Goal: Information Seeking & Learning: Understand process/instructions

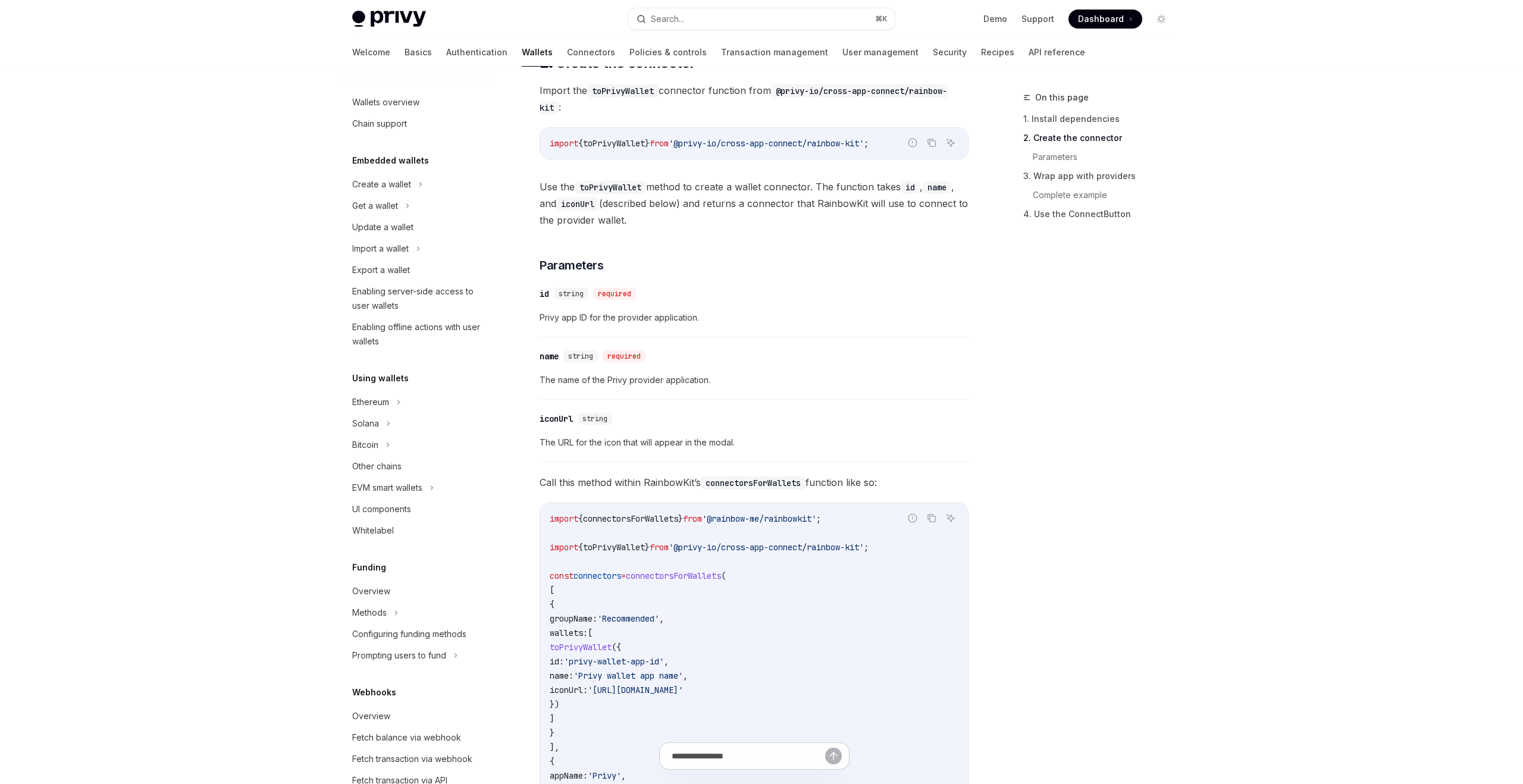
scroll to position [387, 0]
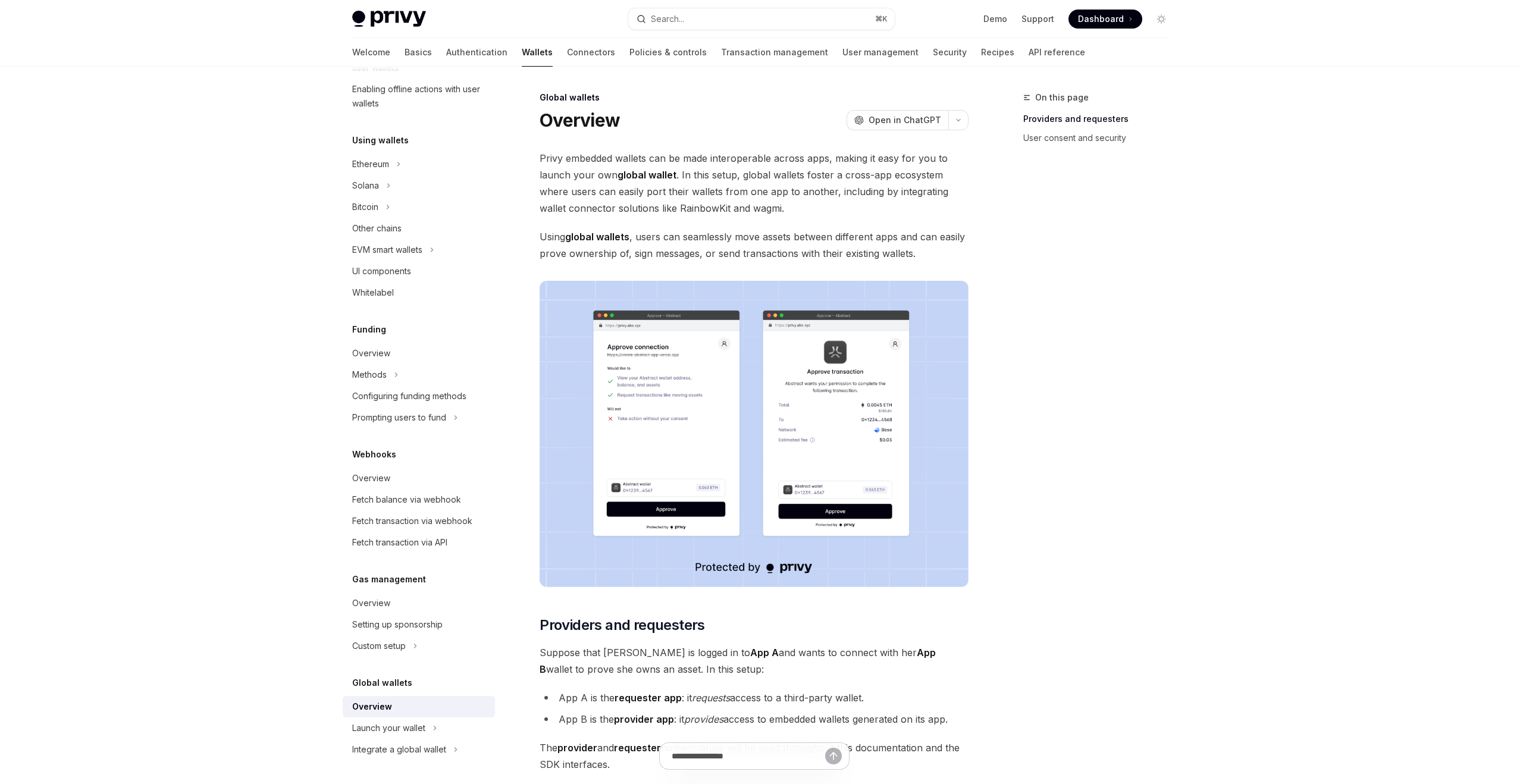
click at [1230, 100] on div "Privy Docs home page Search... ⌘ K Demo Support Dashboard Dashboard Search... N…" at bounding box center [762, 761] width 1523 height 1523
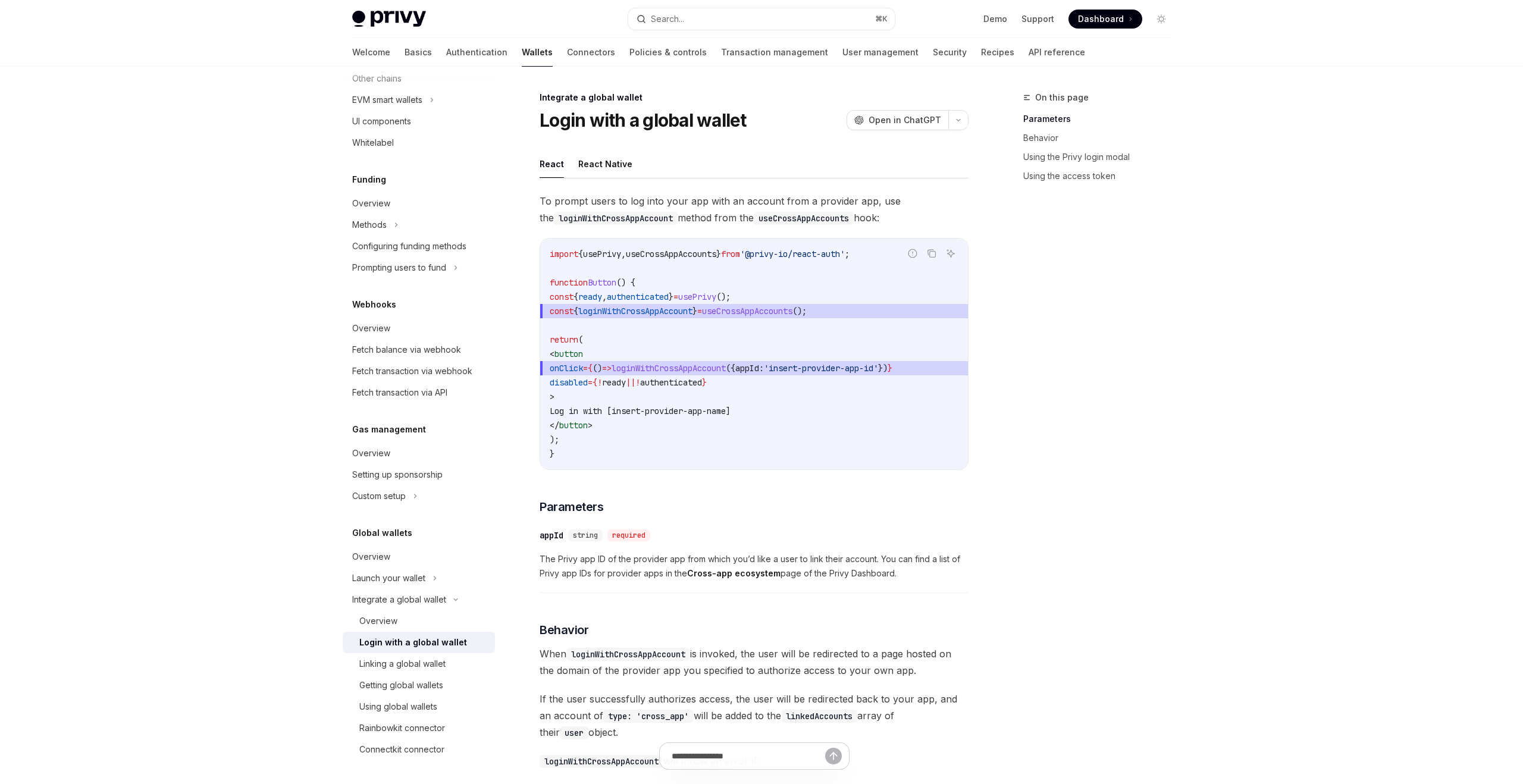
scroll to position [907, 0]
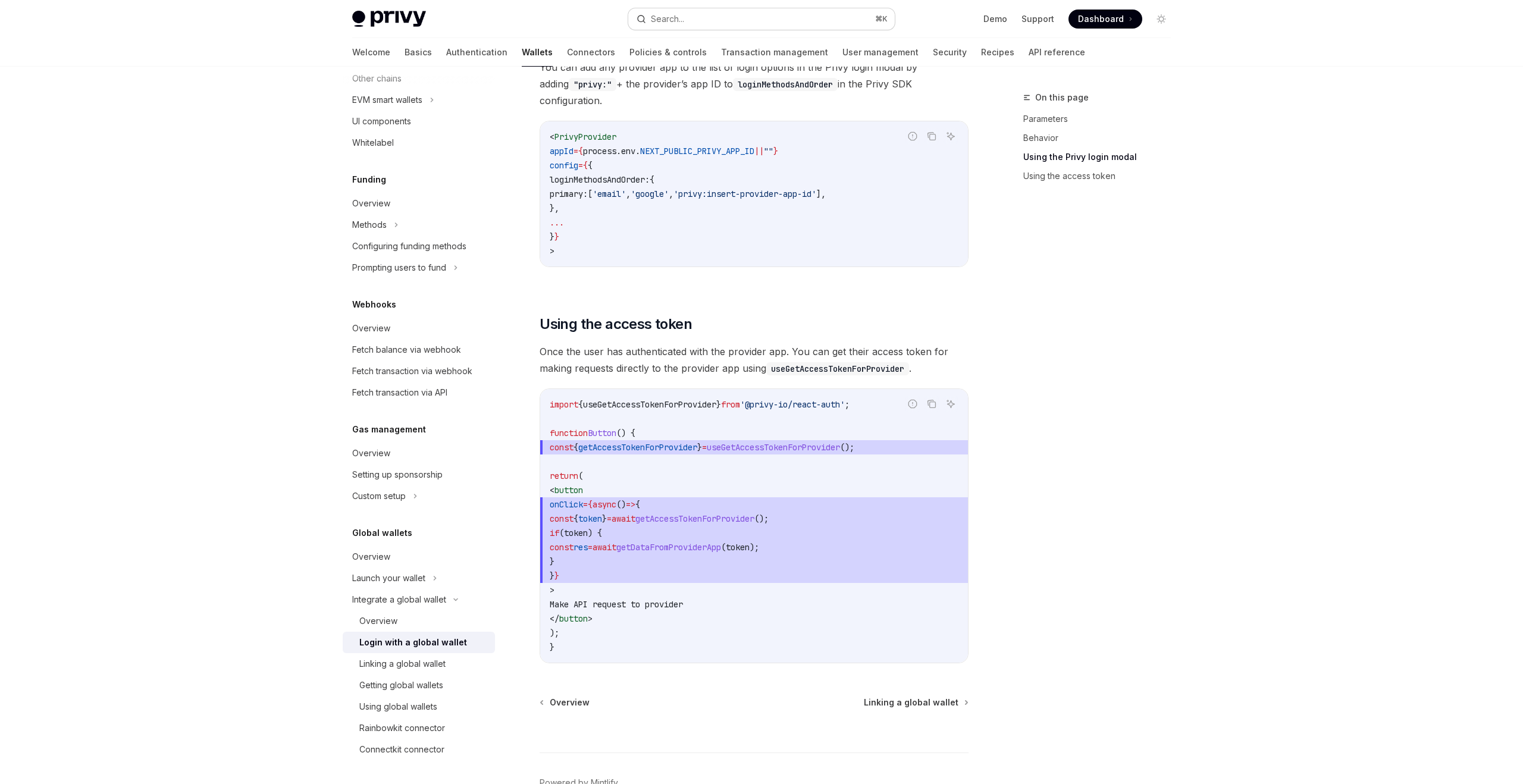
click at [726, 14] on button "Search... ⌘ K" at bounding box center [761, 19] width 266 height 21
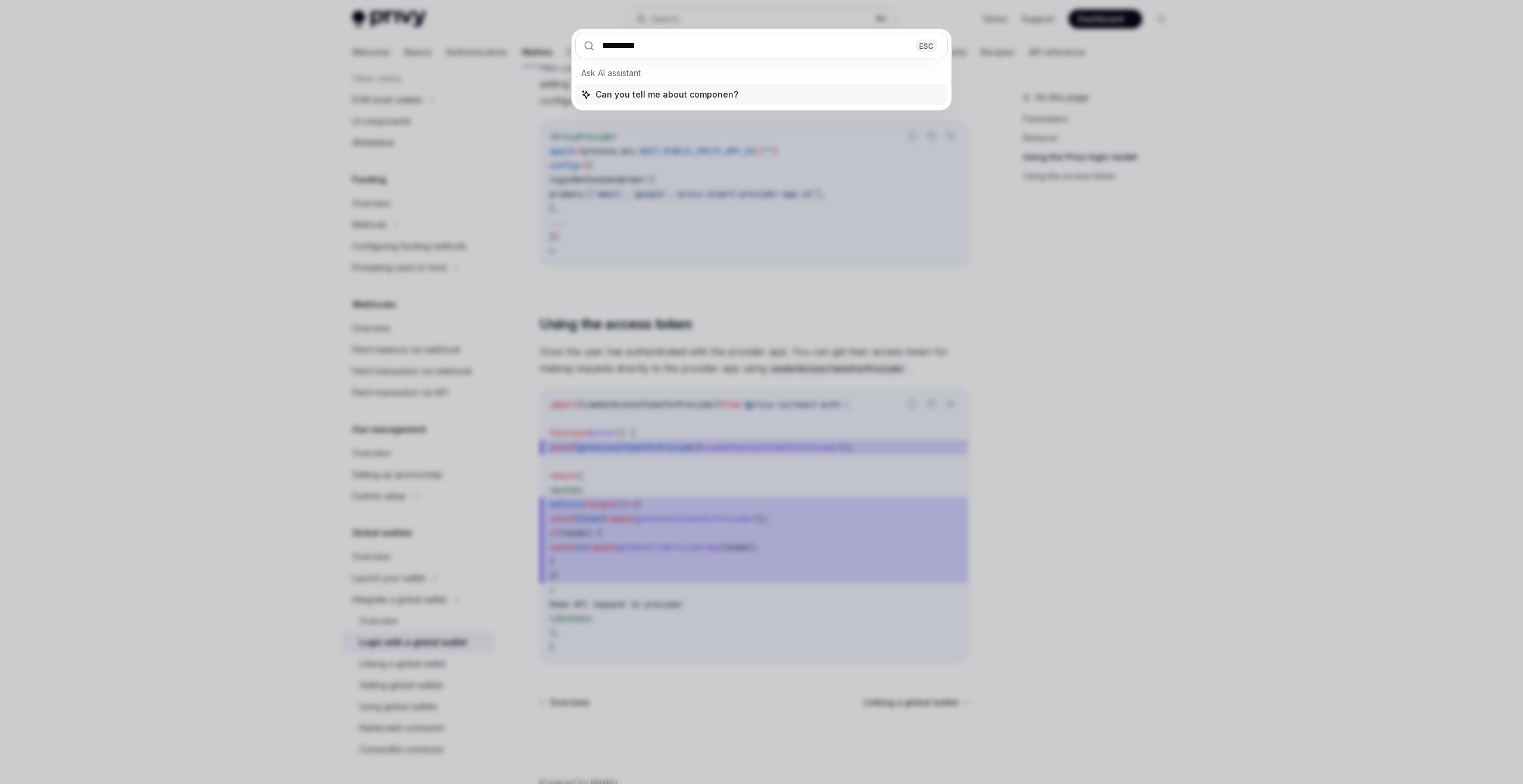
type input "**********"
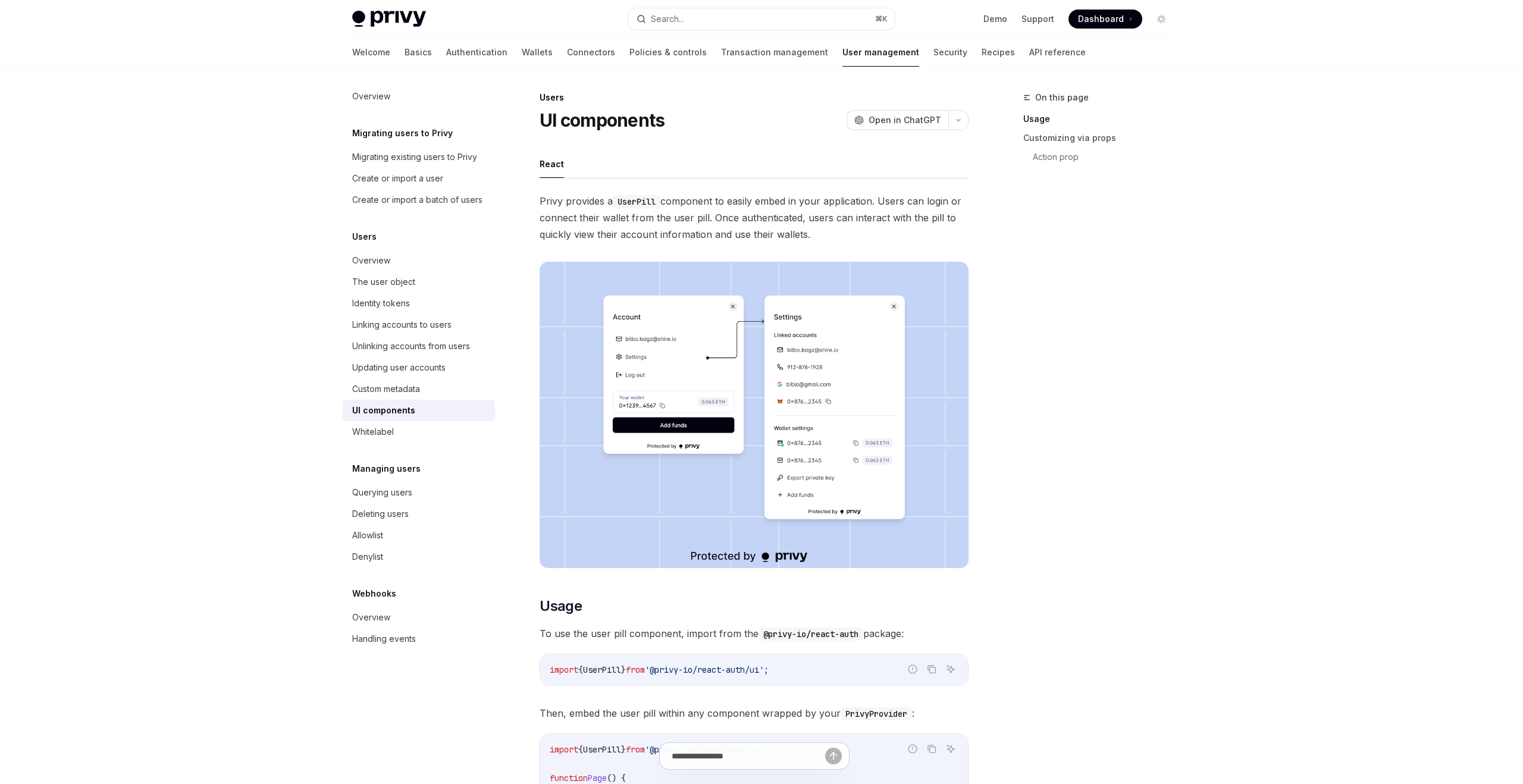
scroll to position [191, 0]
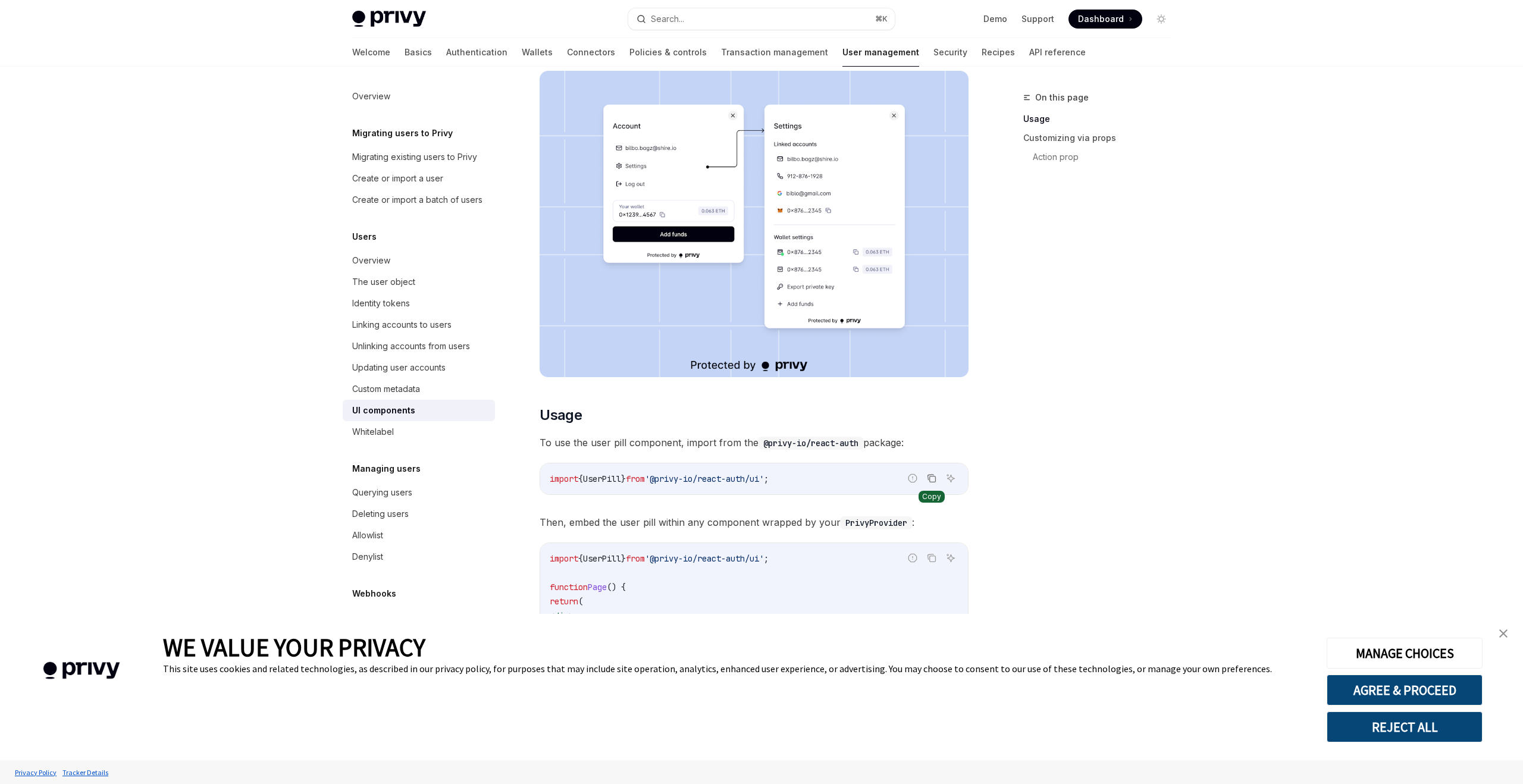
click at [930, 484] on button "Copy the contents from the code block" at bounding box center [931, 478] width 15 height 15
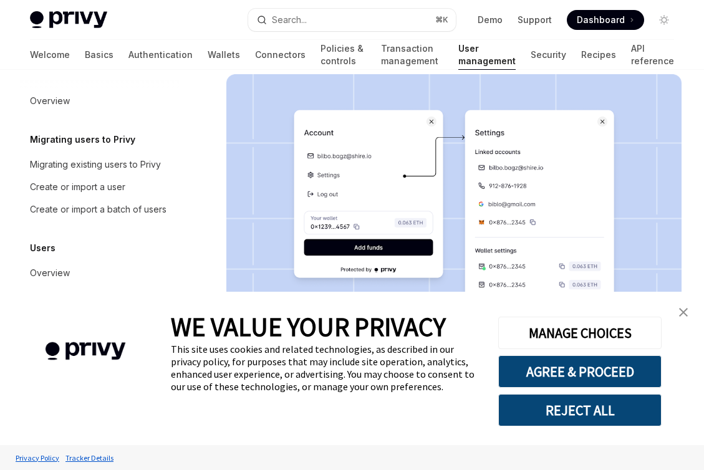
type textarea "*"
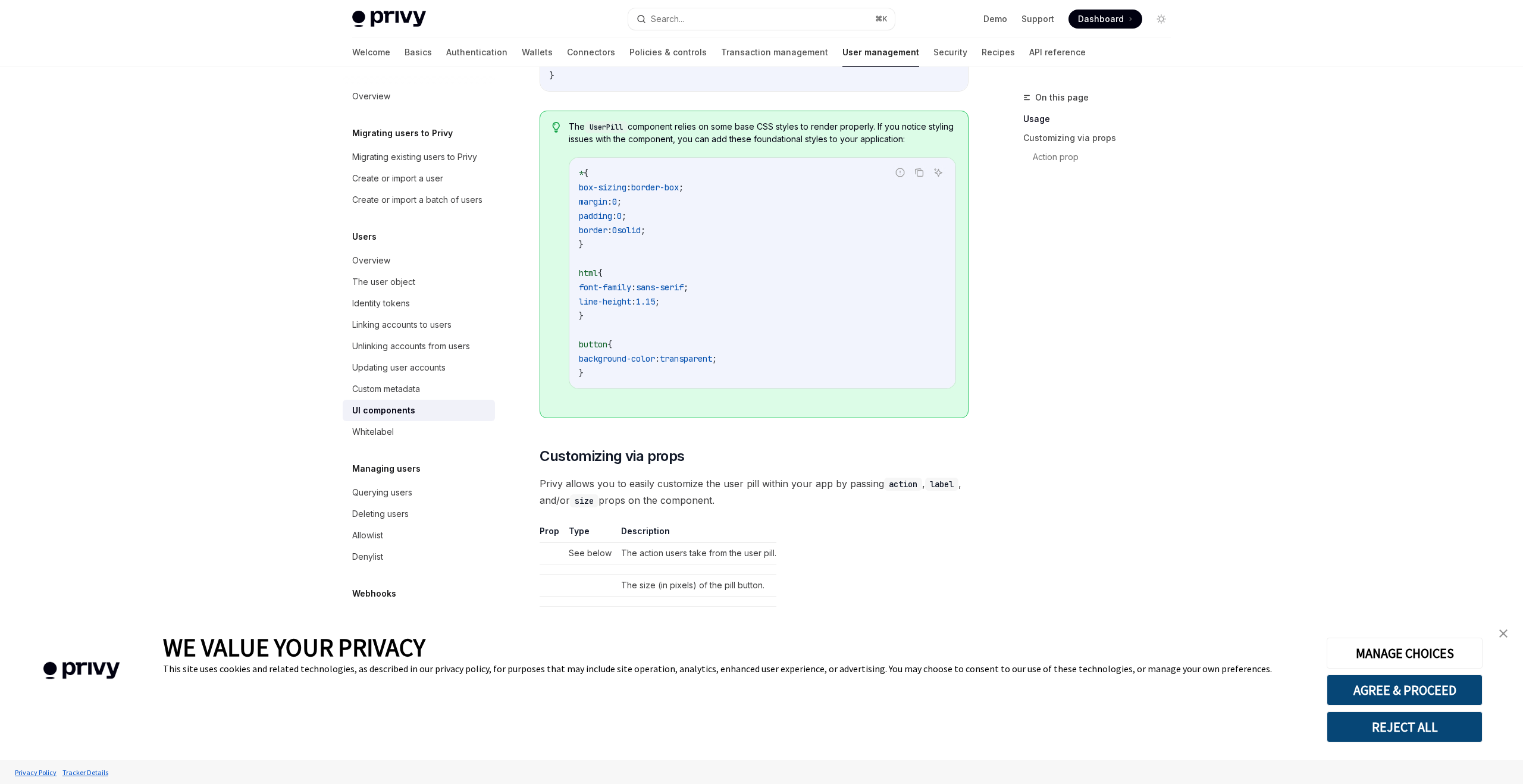
scroll to position [1267, 0]
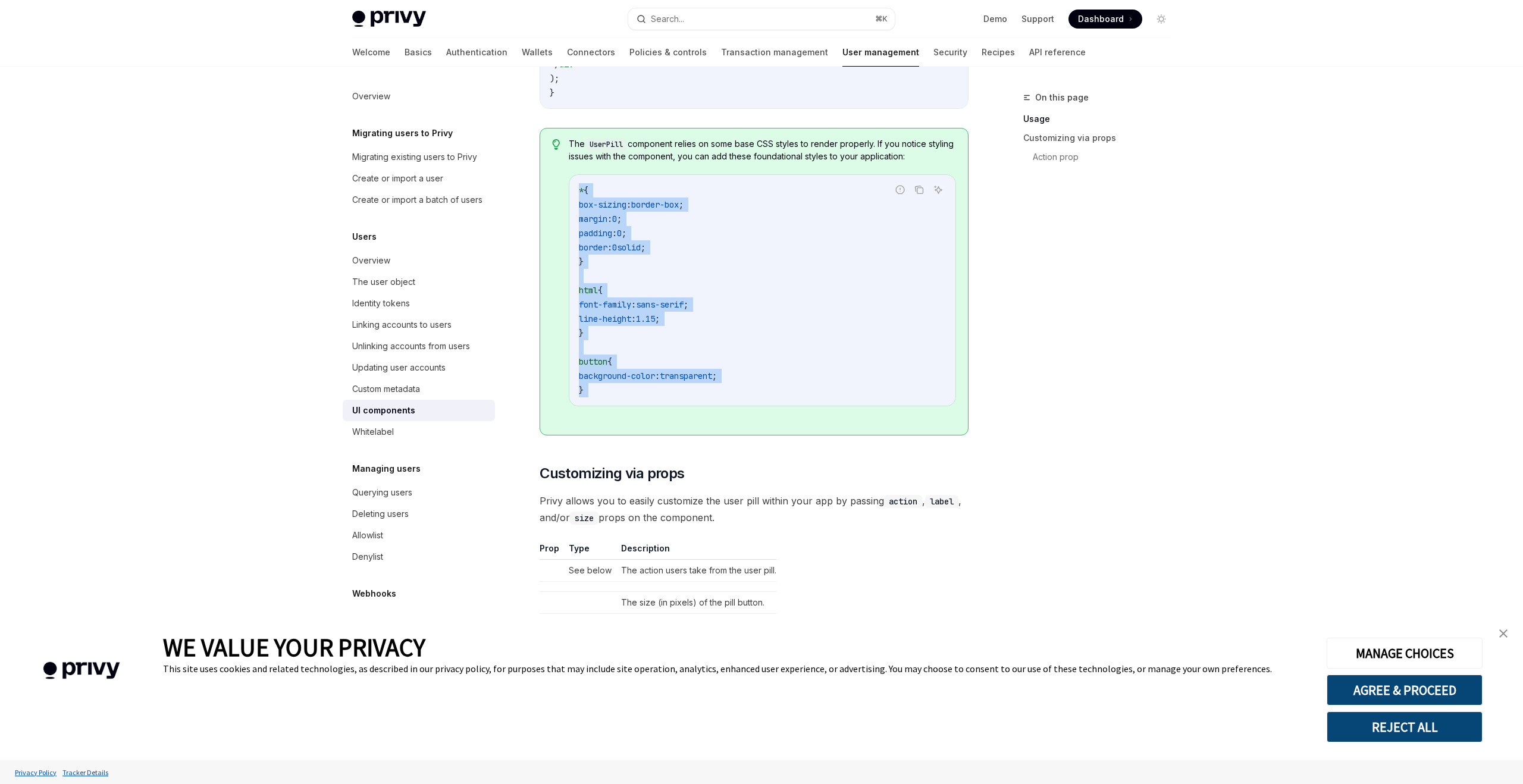
drag, startPoint x: 577, startPoint y: 190, endPoint x: 633, endPoint y: 451, distance: 266.9
click at [633, 451] on div "Privy provides a UserPill component to easily embed in your application. Users …" at bounding box center [753, 67] width 428 height 2281
copy div "* { box-sizing : border-box ; margin : 0 ; padding : 0 ; border : 0 solid ; } h…"
click at [775, 249] on code "* { box-sizing : border-box ; margin : 0 ; padding : 0 ; border : 0 solid ; } h…" at bounding box center [762, 290] width 367 height 214
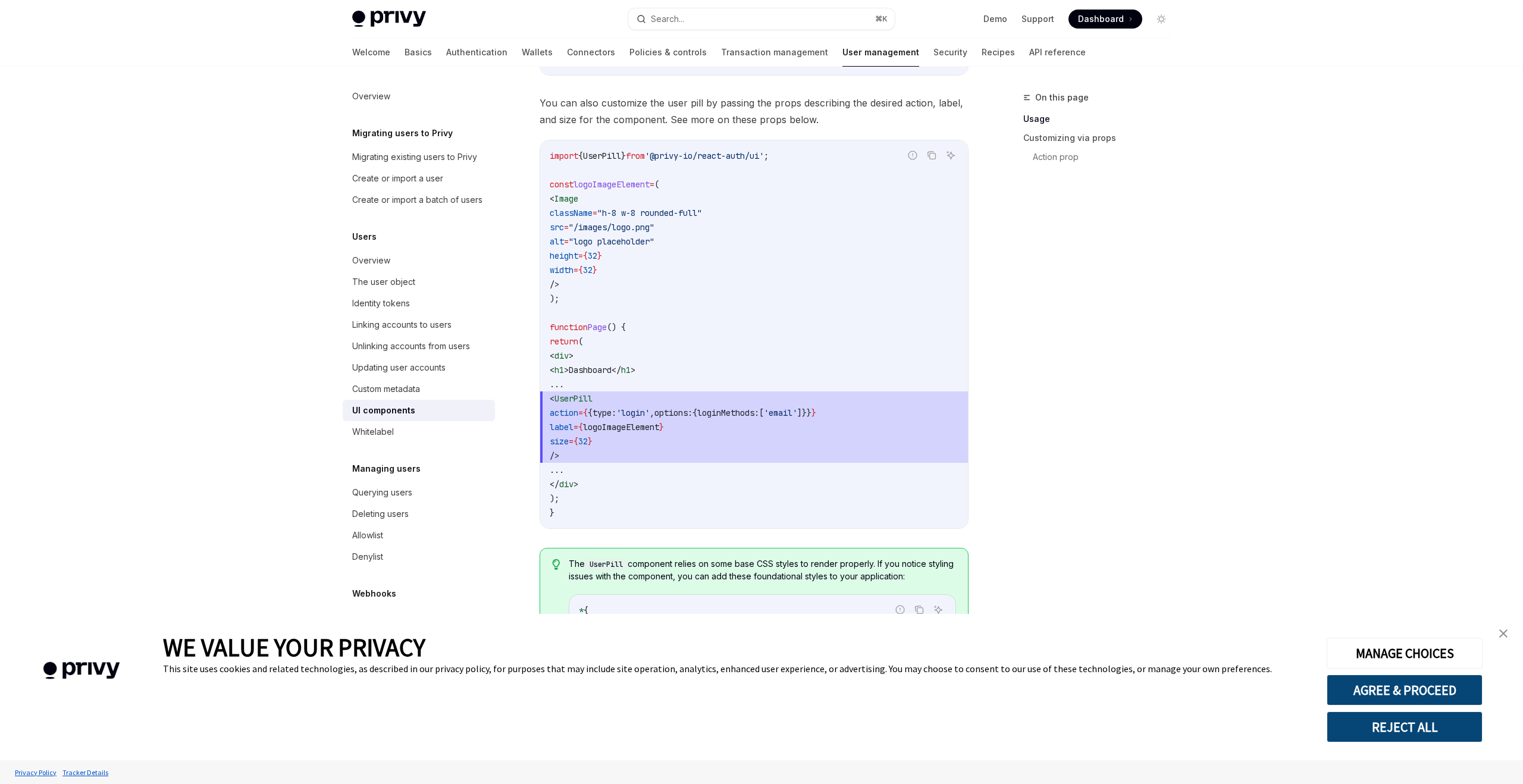
scroll to position [856, 0]
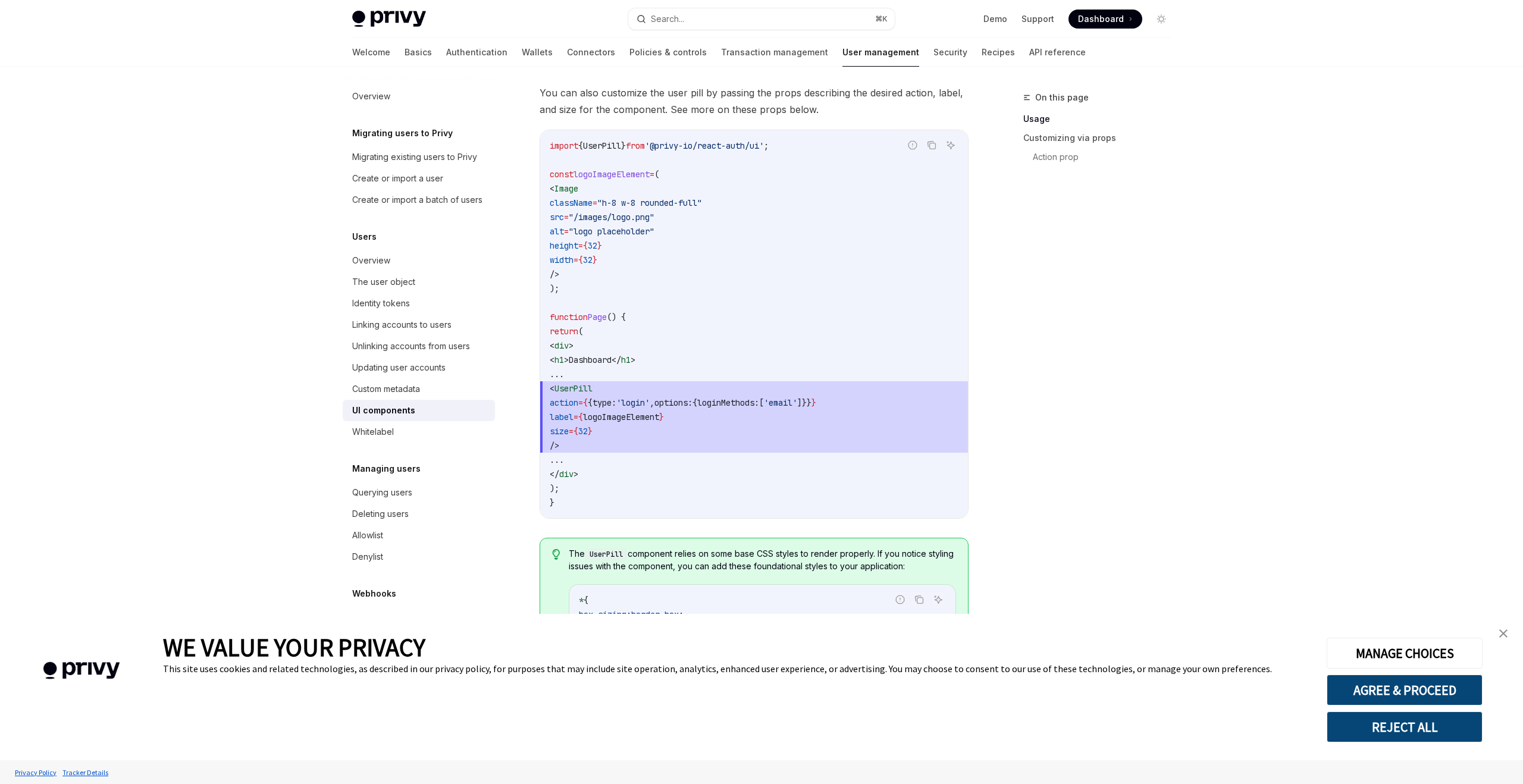
click at [578, 404] on span "action" at bounding box center [564, 402] width 29 height 10
click at [569, 435] on span "size" at bounding box center [559, 430] width 19 height 10
click at [642, 433] on span "size = { 32 }" at bounding box center [754, 430] width 408 height 14
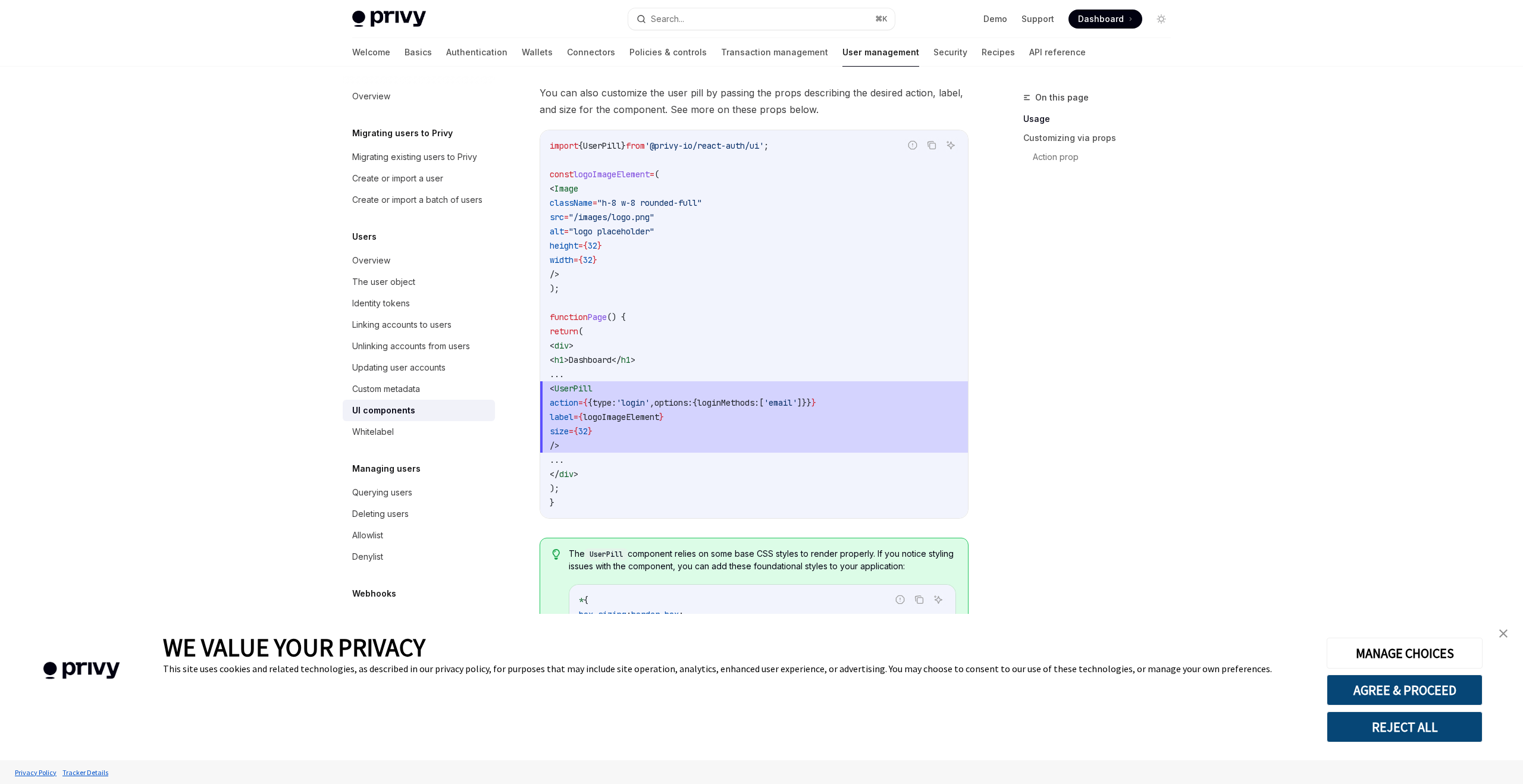
copy code "size = { 32 }"
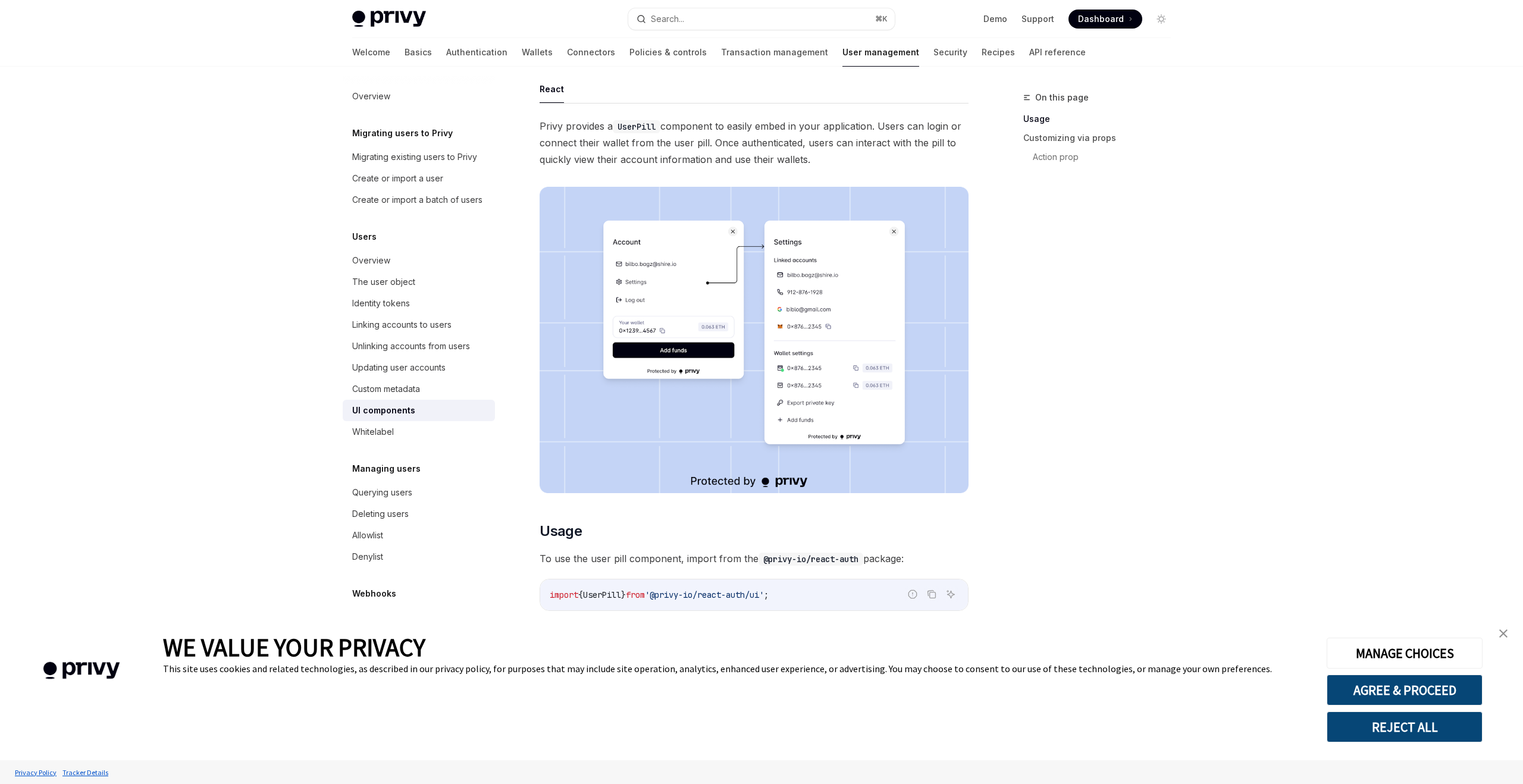
scroll to position [0, 0]
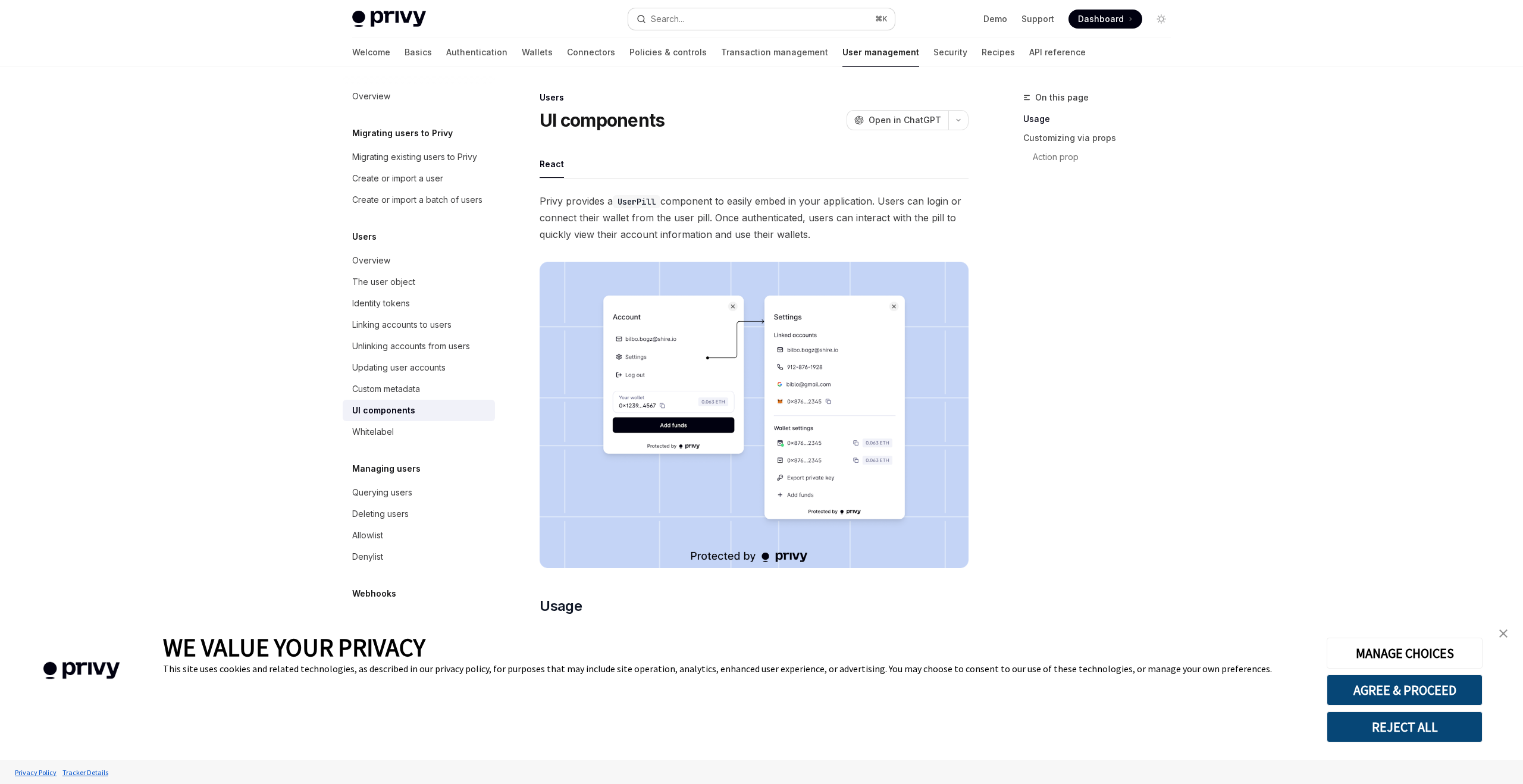
click at [675, 11] on div "Search..." at bounding box center [667, 18] width 33 height 14
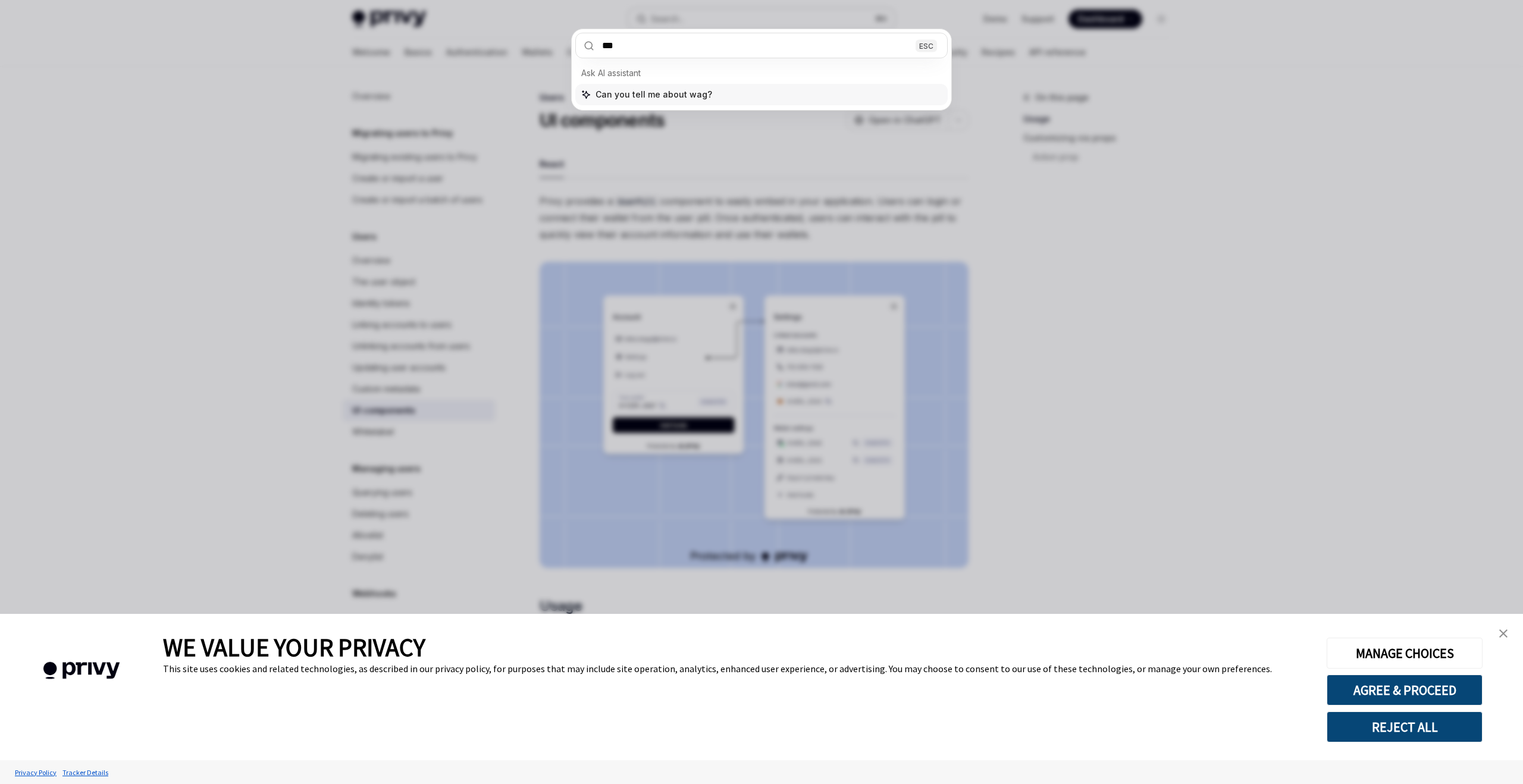
type input "****"
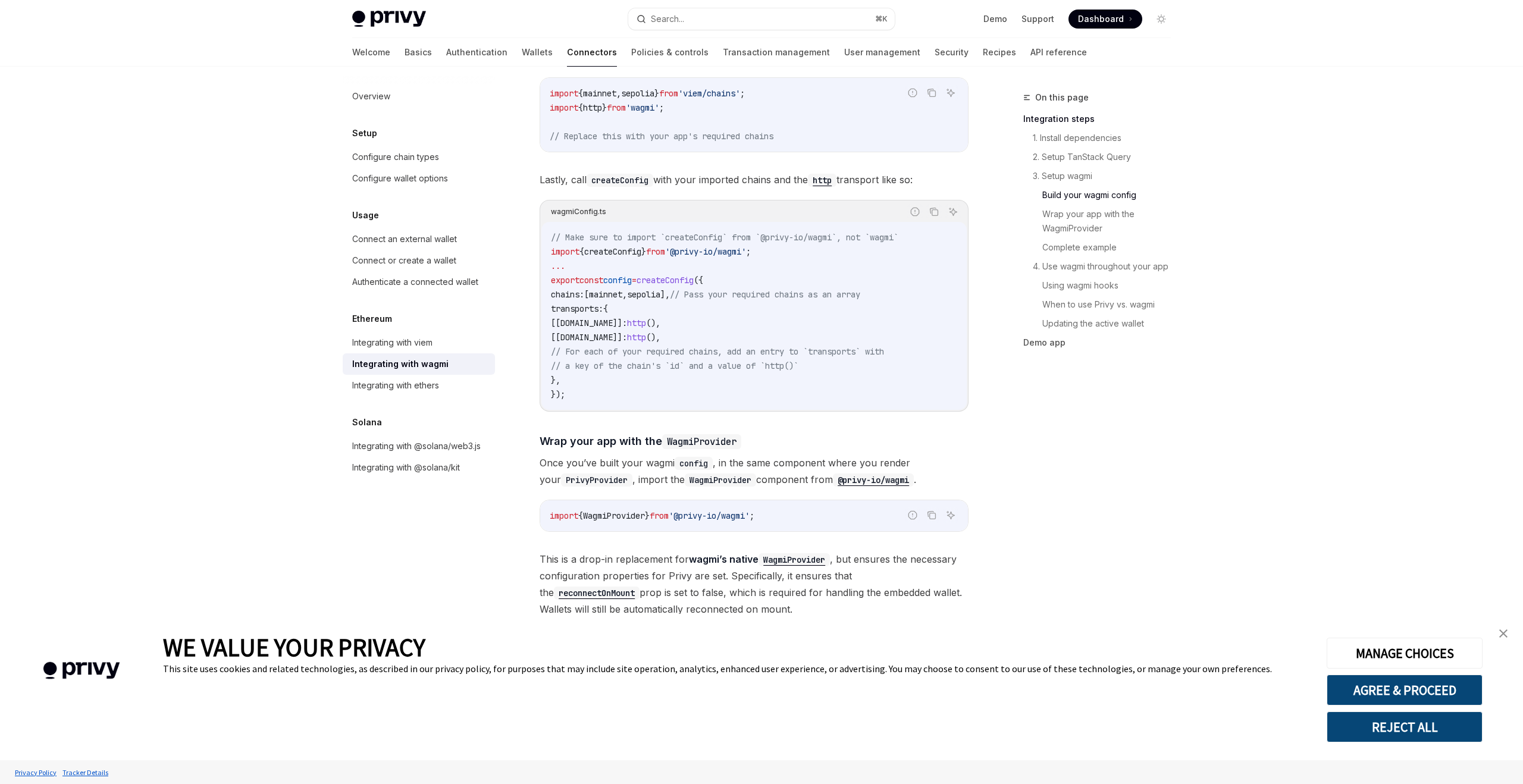
scroll to position [1393, 0]
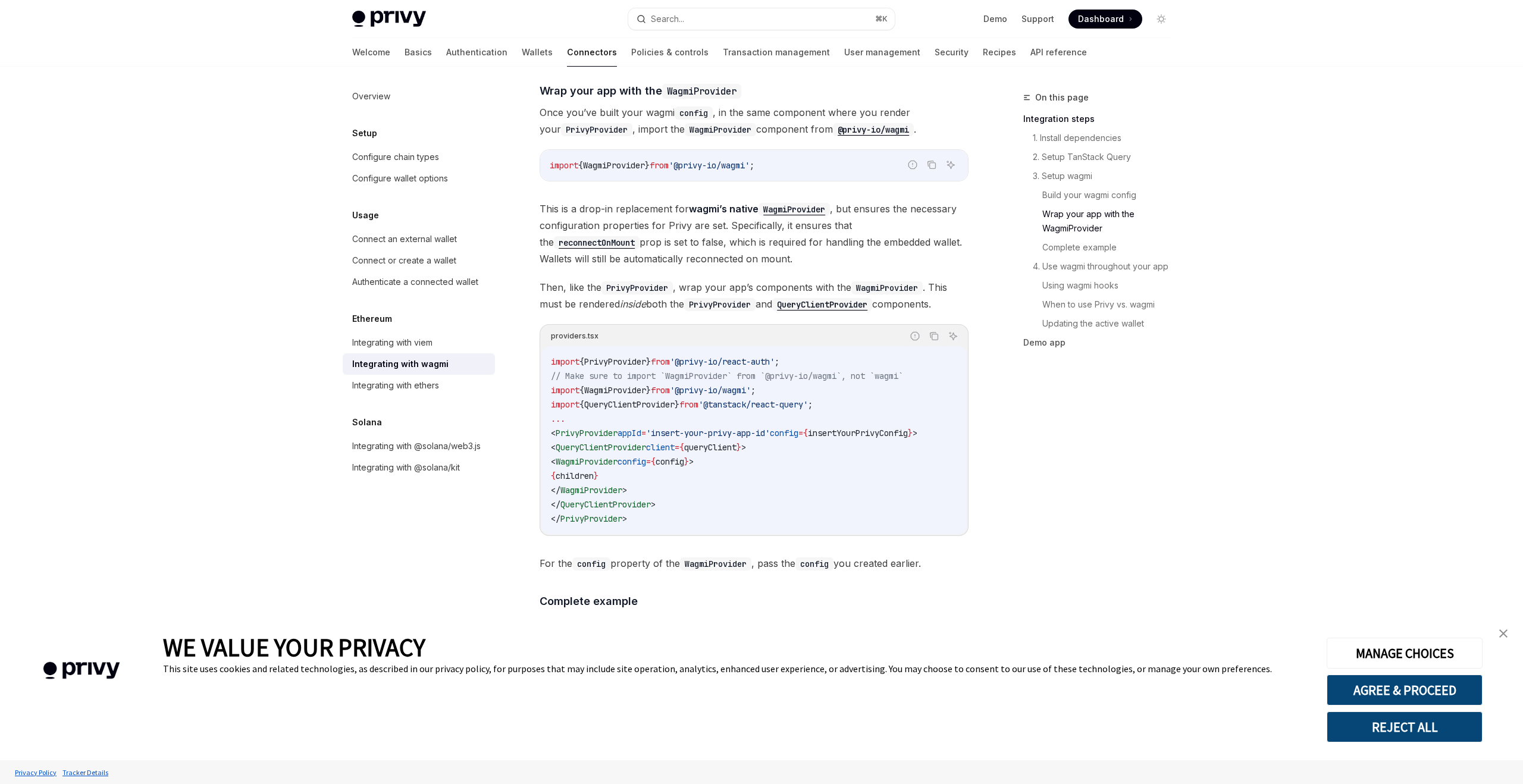
click at [1127, 443] on div "On this page Integration steps 1. Install dependencies 2. Setup TanStack Query …" at bounding box center [1090, 437] width 181 height 693
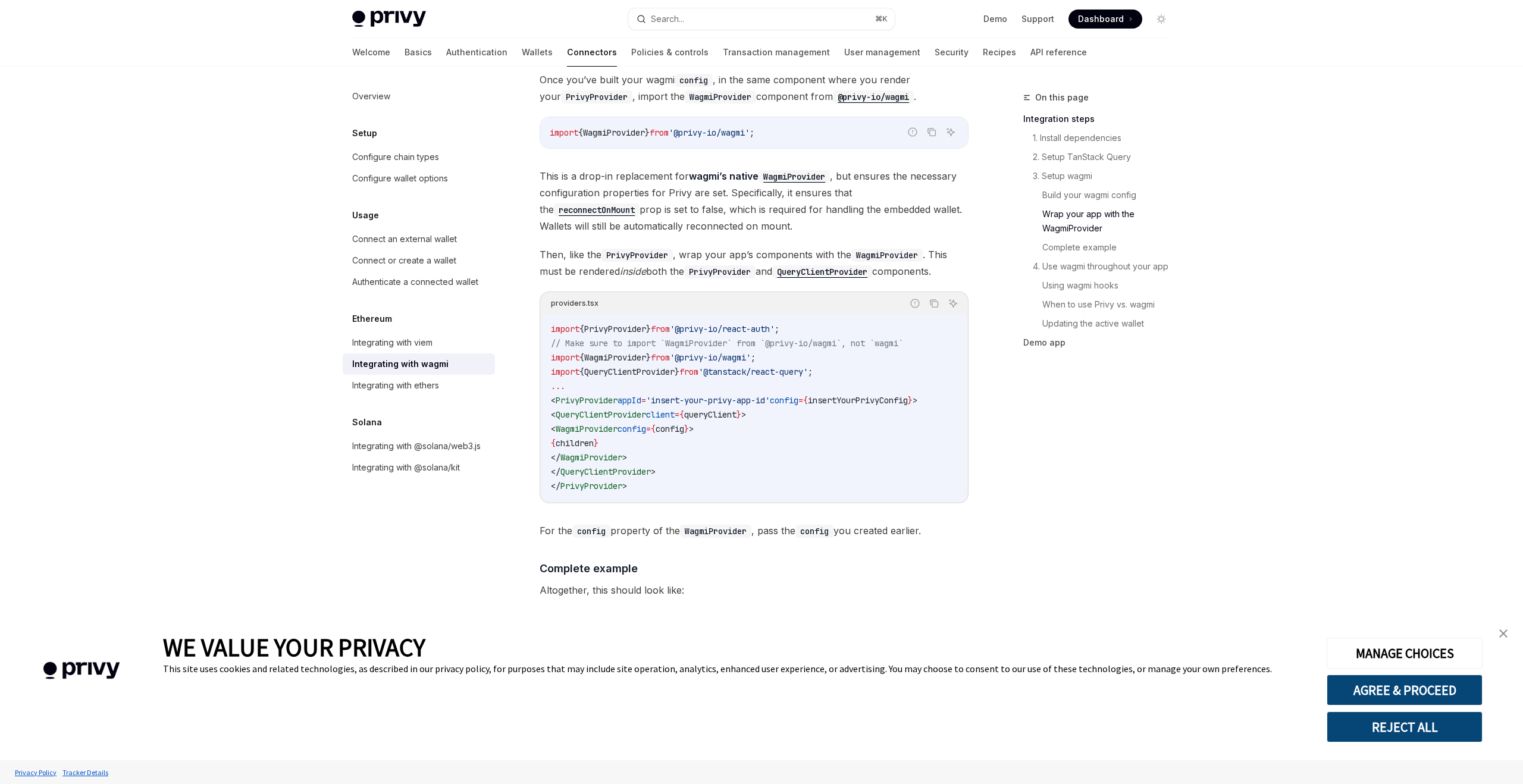
scroll to position [1649, 0]
click at [601, 394] on span "PrivyProvider" at bounding box center [586, 399] width 62 height 10
click at [637, 408] on span "QueryClientProvider" at bounding box center [600, 413] width 91 height 10
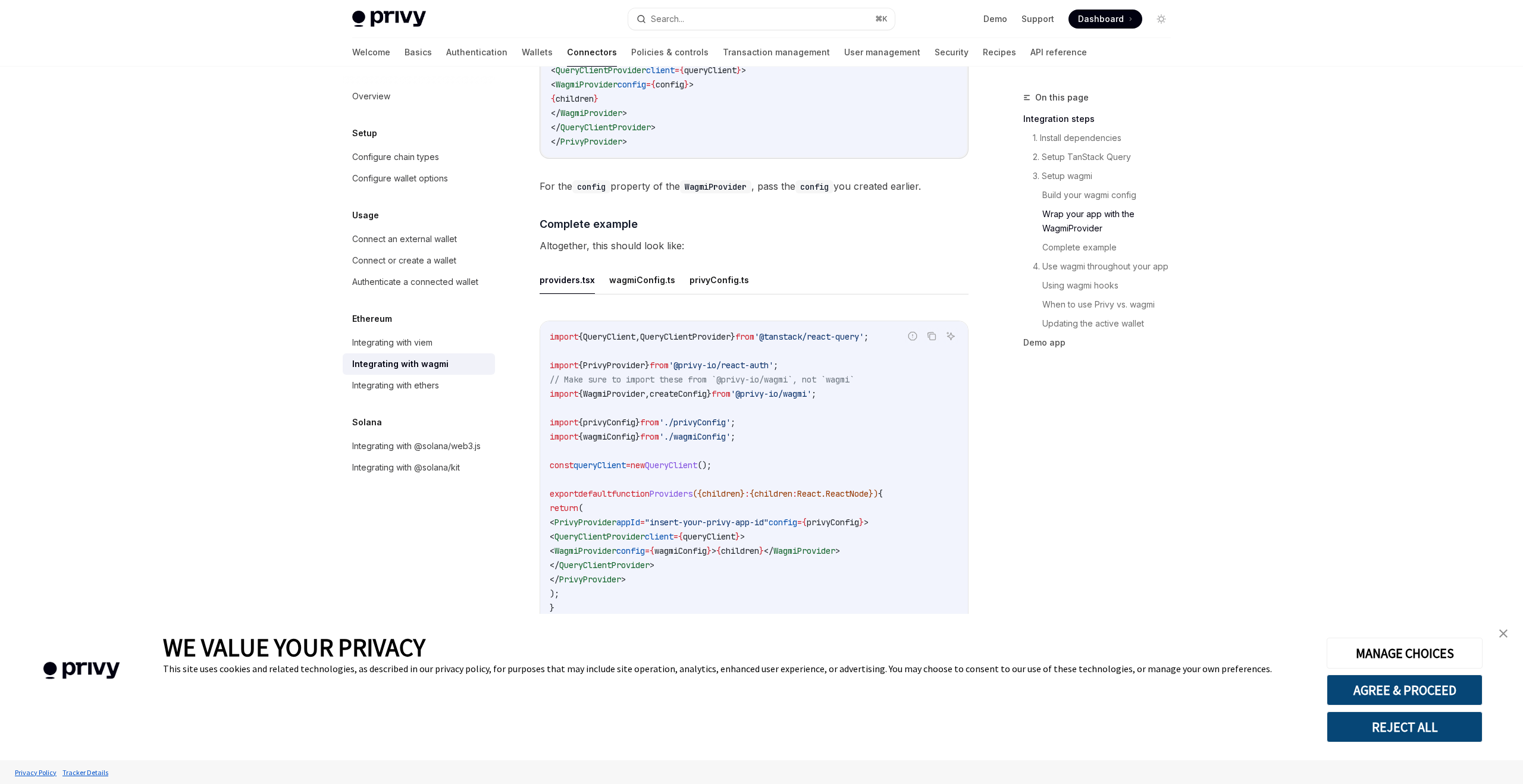
scroll to position [2009, 0]
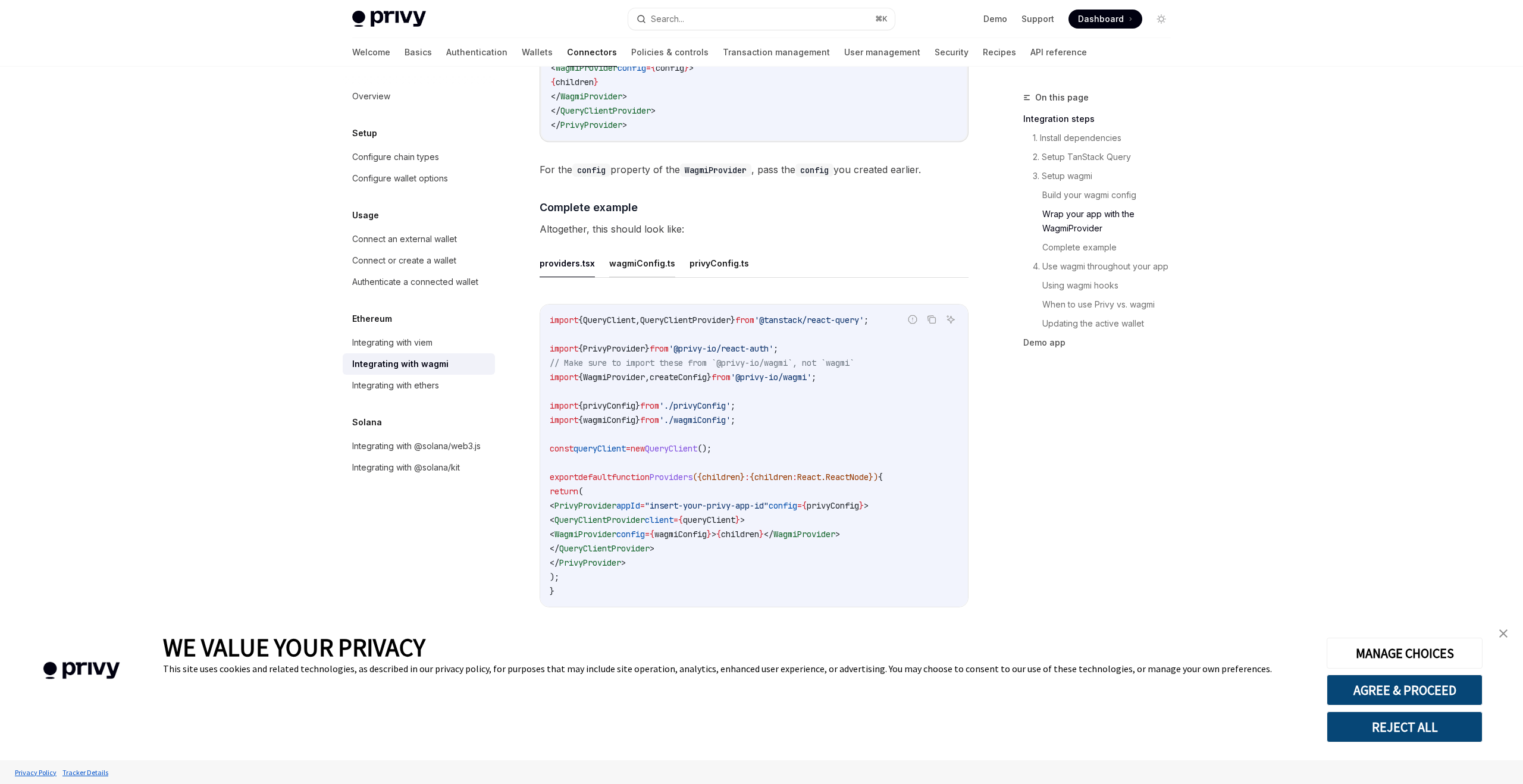
click at [655, 257] on button "wagmiConfig.ts" at bounding box center [641, 262] width 66 height 28
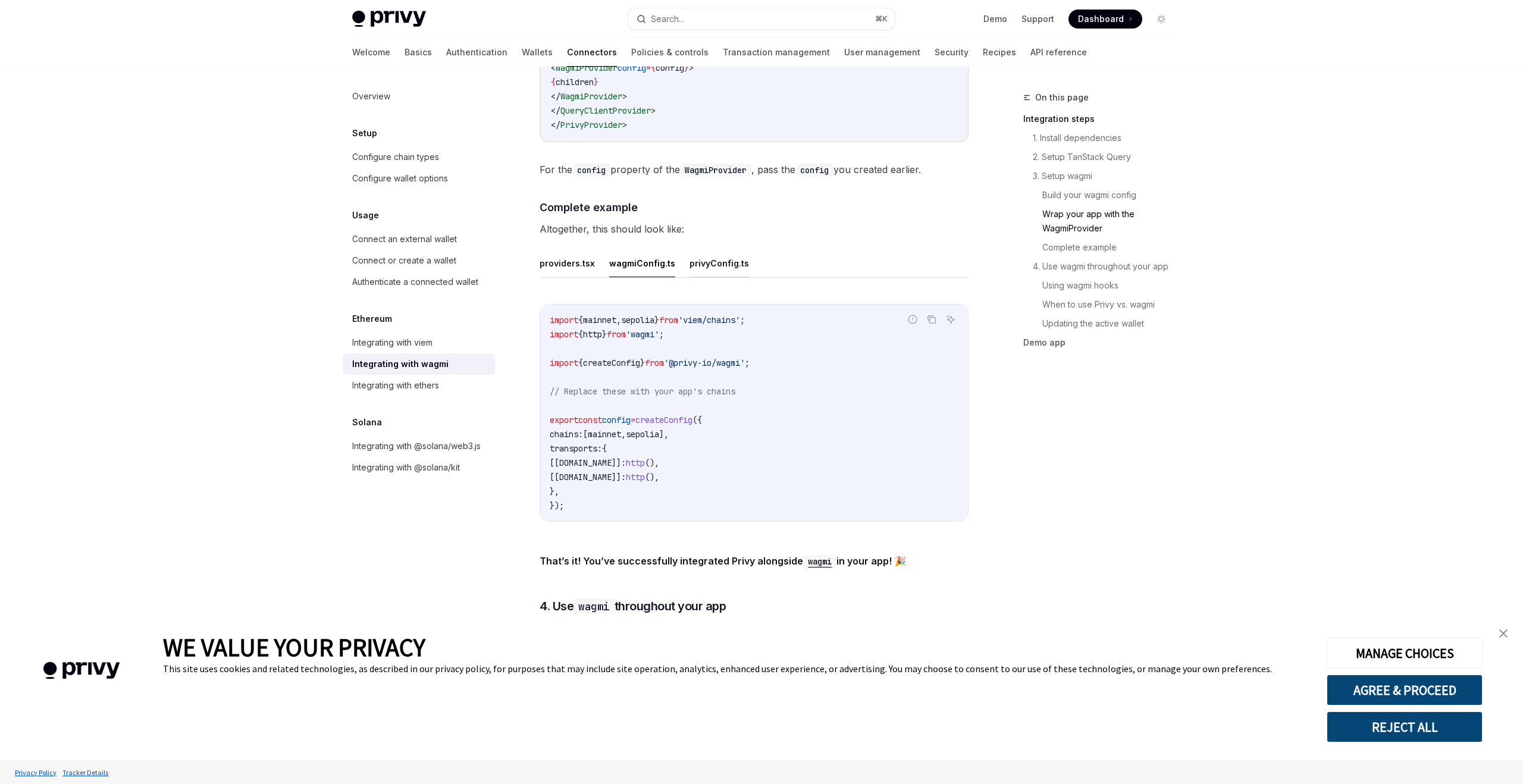
click at [691, 260] on button "privyConfig.ts" at bounding box center [719, 262] width 59 height 28
click at [575, 249] on button "providers.tsx" at bounding box center [567, 262] width 55 height 28
type textarea "*"
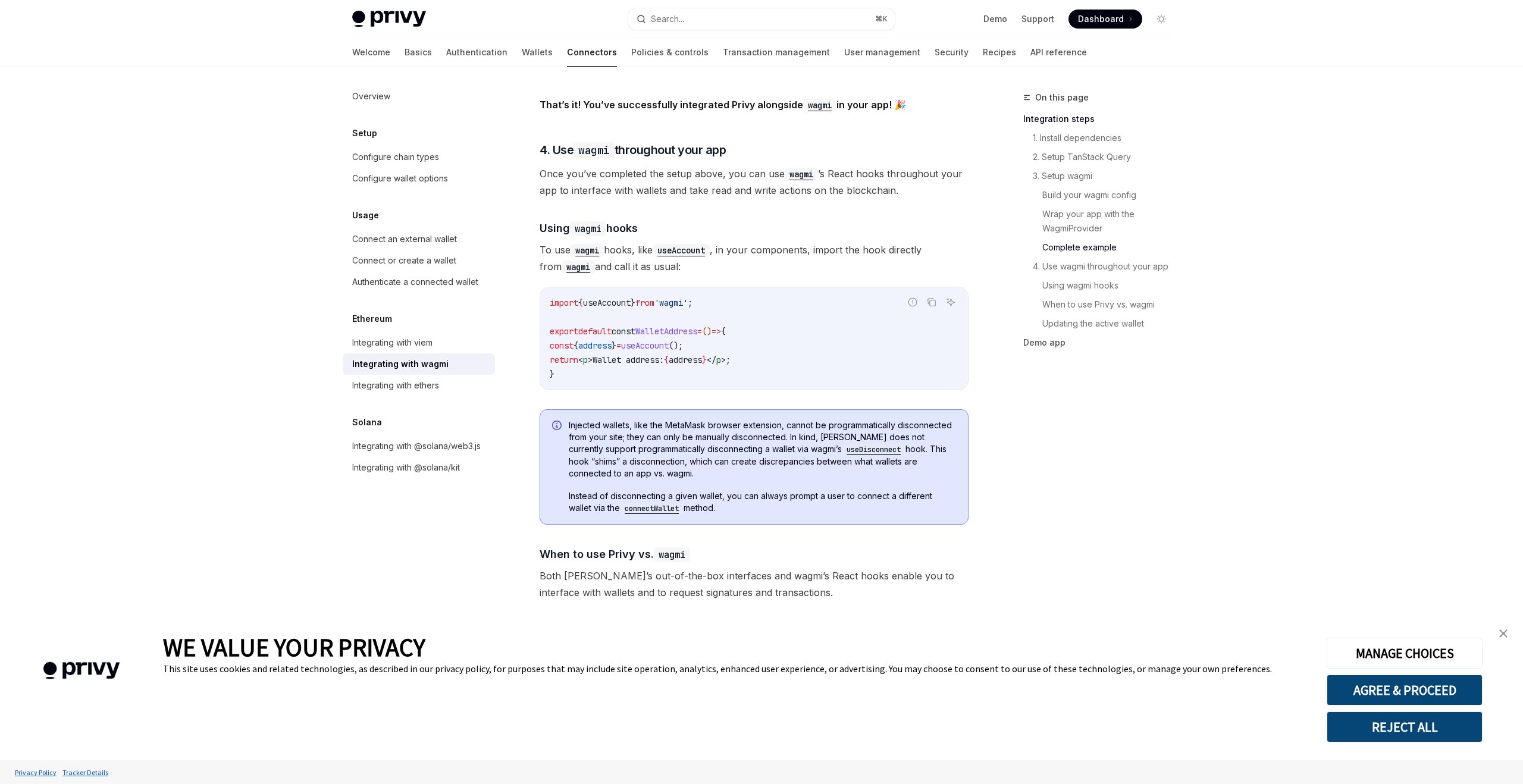
scroll to position [2579, 0]
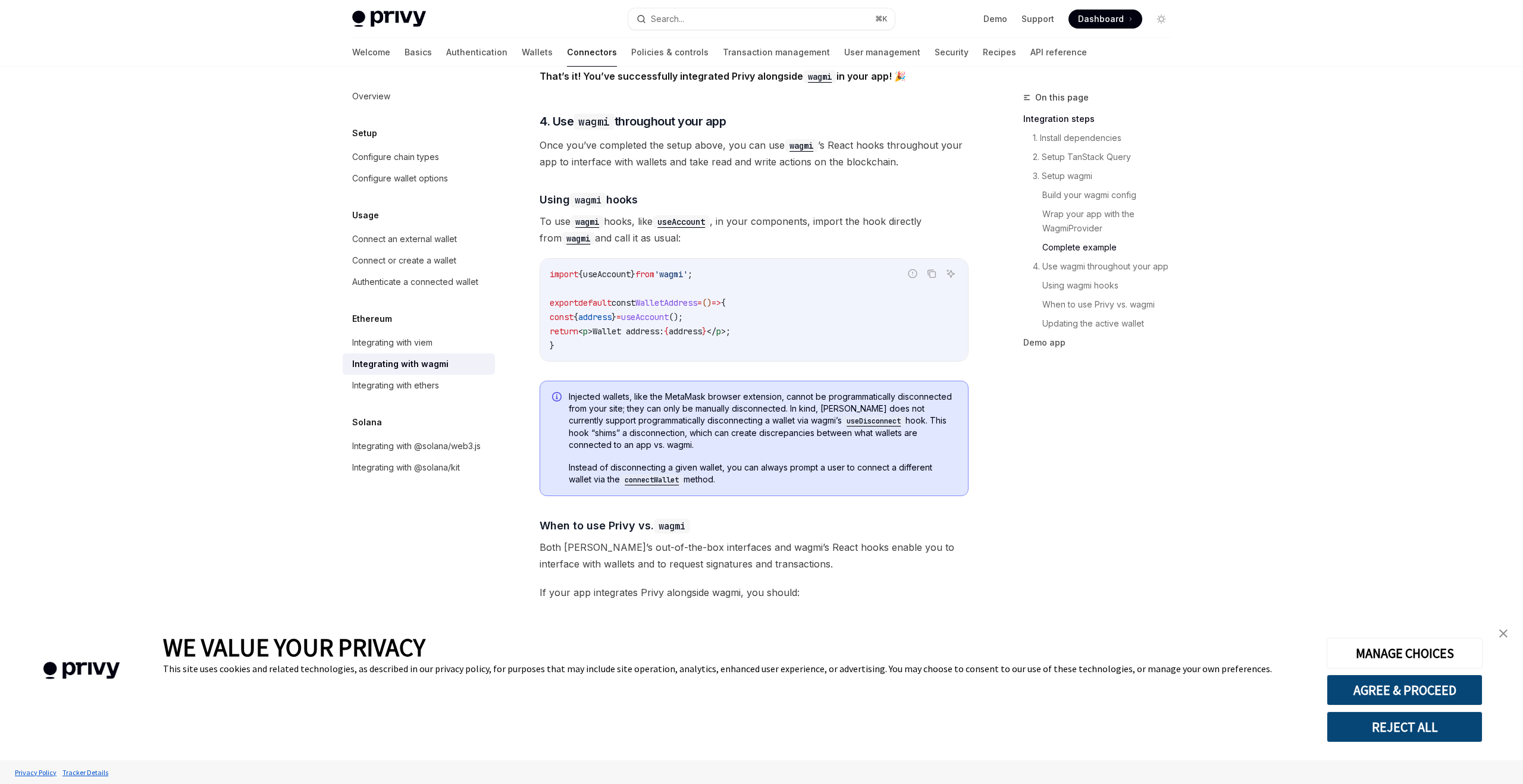
drag, startPoint x: 636, startPoint y: 427, endPoint x: 665, endPoint y: 427, distance: 29.0
click at [665, 427] on span "Injected wallets, like the MetaMask browser extension, cannot be programmatical…" at bounding box center [762, 421] width 387 height 60
drag, startPoint x: 666, startPoint y: 427, endPoint x: 692, endPoint y: 427, distance: 26.0
click at [692, 427] on span "Injected wallets, like the MetaMask browser extension, cannot be programmatical…" at bounding box center [762, 421] width 387 height 60
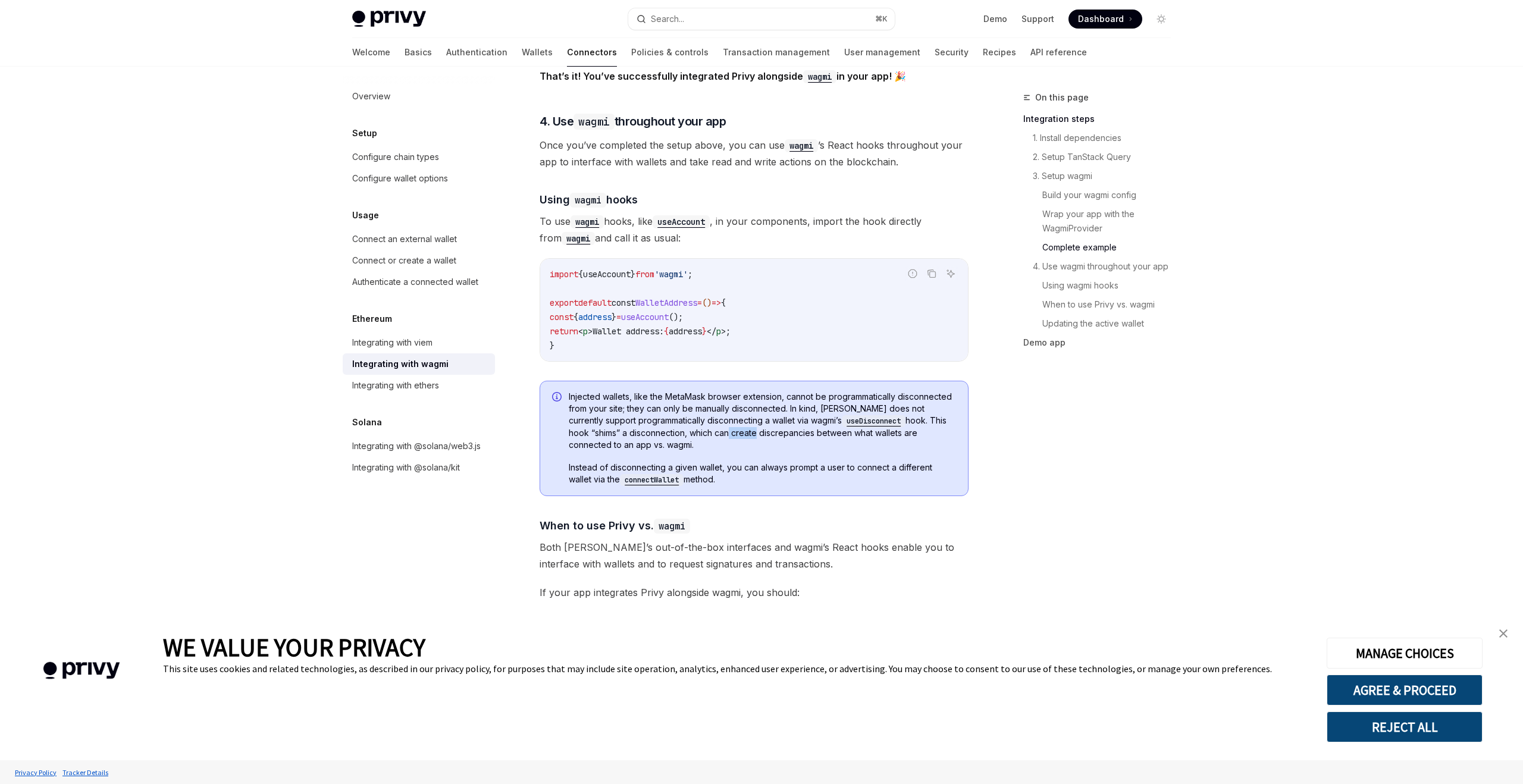
click at [692, 427] on span "Injected wallets, like the MetaMask browser extension, cannot be programmatical…" at bounding box center [762, 421] width 387 height 60
drag, startPoint x: 714, startPoint y: 427, endPoint x: 766, endPoint y: 431, distance: 52.2
click at [766, 431] on span "Injected wallets, like the MetaMask browser extension, cannot be programmatical…" at bounding box center [762, 421] width 387 height 60
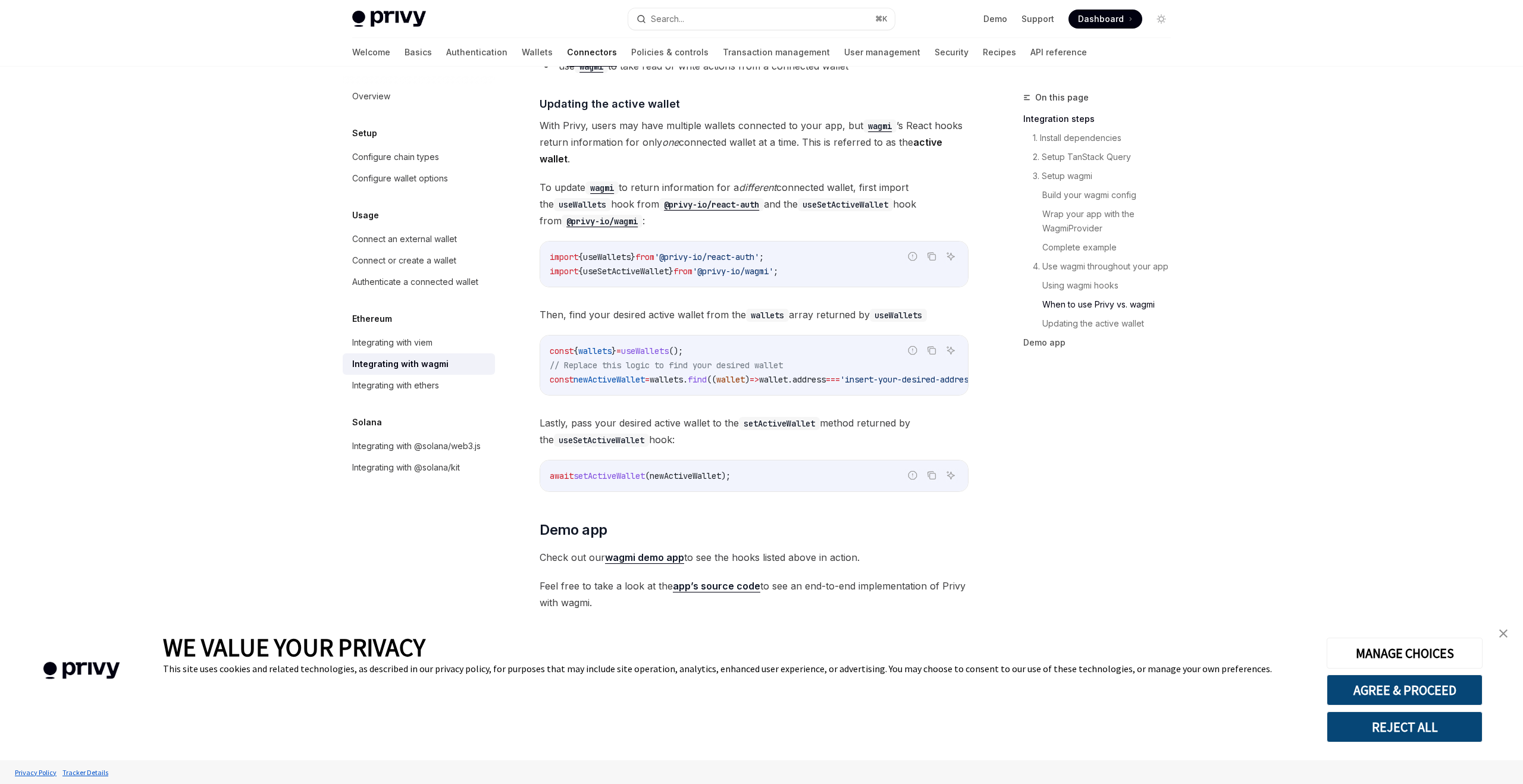
scroll to position [3170, 0]
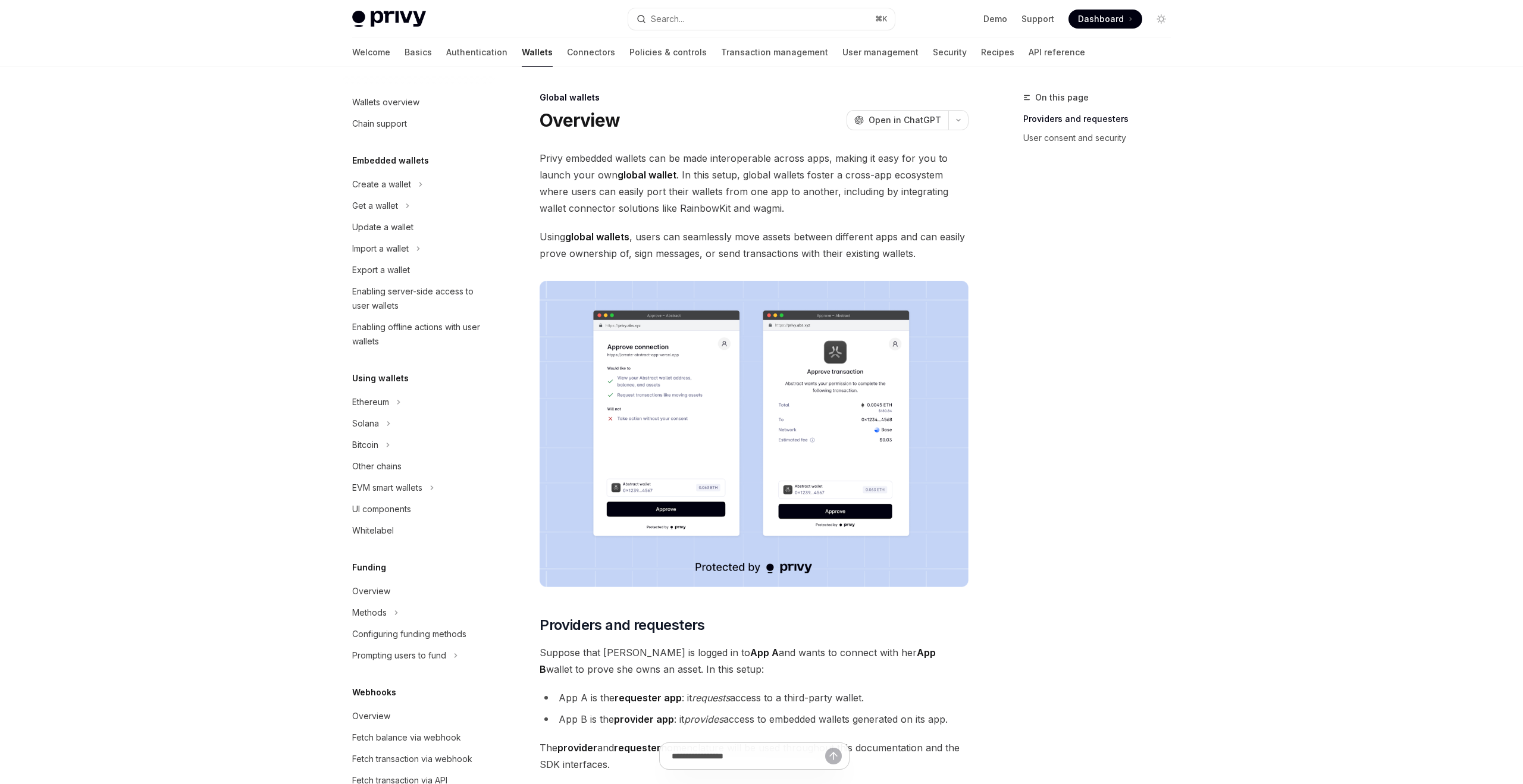
scroll to position [237, 0]
